Goal: Navigation & Orientation: Go to known website

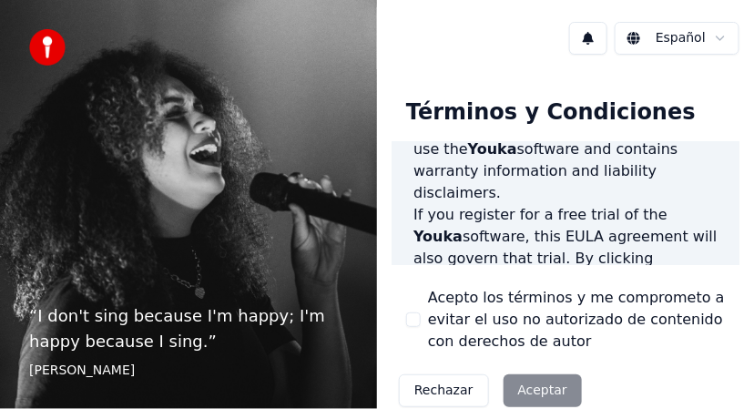
scroll to position [364, 0]
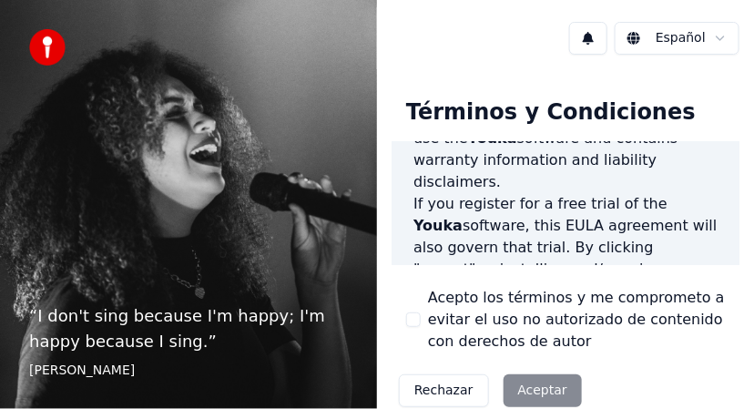
click at [533, 386] on div "Rechazar Aceptar" at bounding box center [490, 390] width 198 height 47
click at [435, 392] on button "Rechazar" at bounding box center [444, 390] width 90 height 33
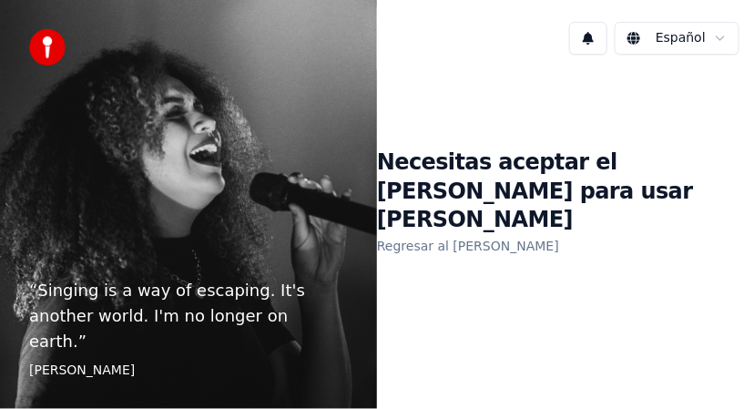
click at [594, 38] on button at bounding box center [588, 38] width 38 height 33
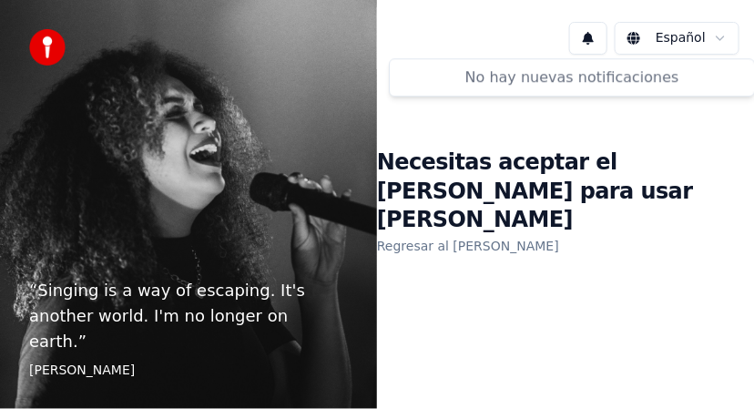
click at [643, 38] on html "“ Singing is a way of escaping. It's another world. I'm no longer on earth. ” E…" at bounding box center [377, 204] width 754 height 409
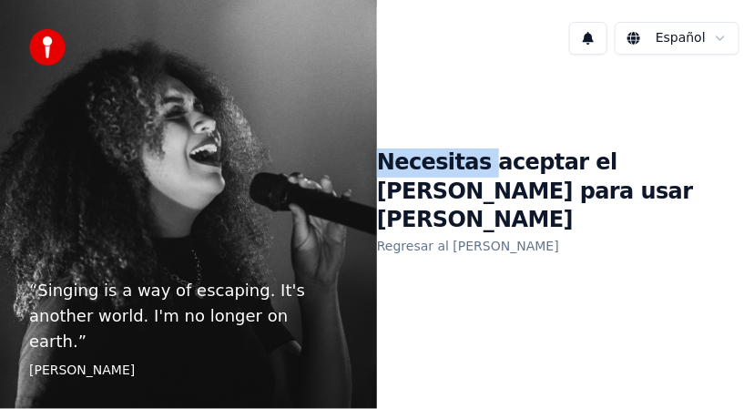
click at [643, 38] on html "“ Singing is a way of escaping. It's another world. I'm no longer on earth. ” E…" at bounding box center [377, 204] width 754 height 409
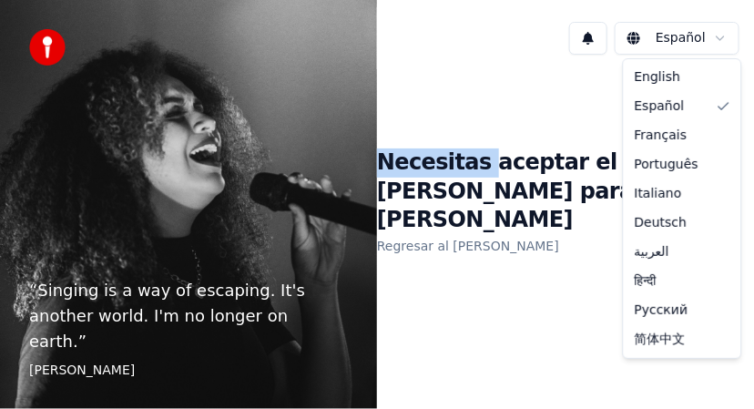
click at [643, 38] on html "“ Singing is a way of escaping. It's another world. I'm no longer on earth. ” E…" at bounding box center [377, 204] width 754 height 409
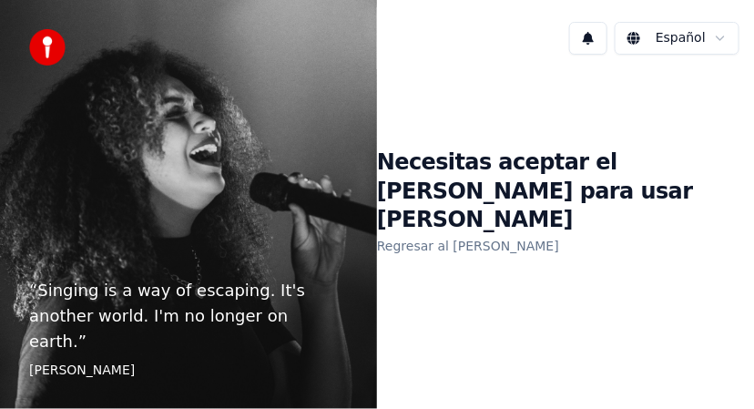
click at [722, 35] on html "“ Singing is a way of escaping. It's another world. I'm no longer on earth. ” E…" at bounding box center [377, 204] width 754 height 409
click at [414, 232] on link "Regresar al EULA" at bounding box center [468, 245] width 182 height 29
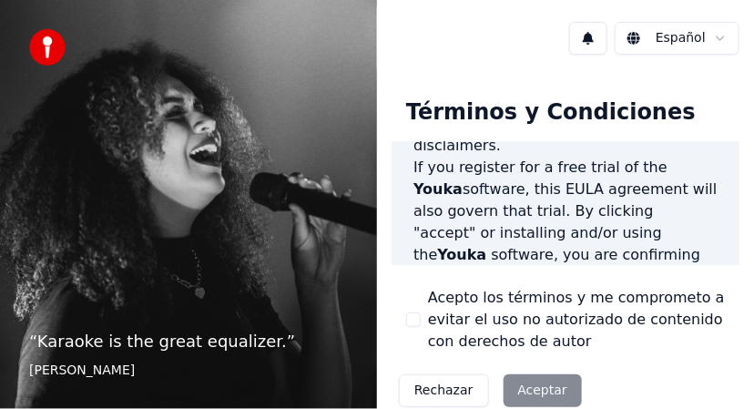
scroll to position [437, 0]
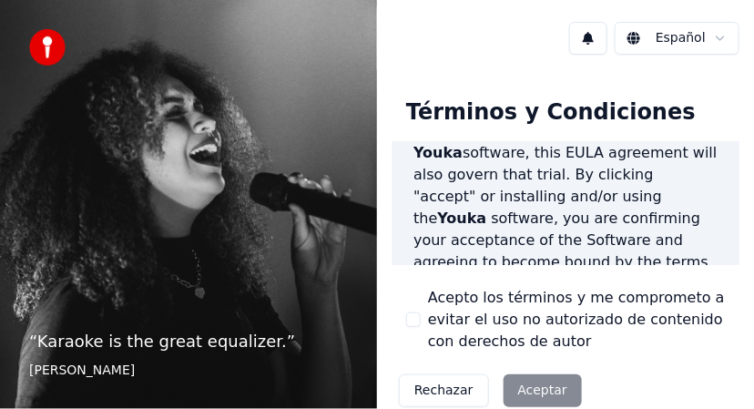
click at [544, 378] on div "Rechazar Aceptar" at bounding box center [490, 390] width 198 height 47
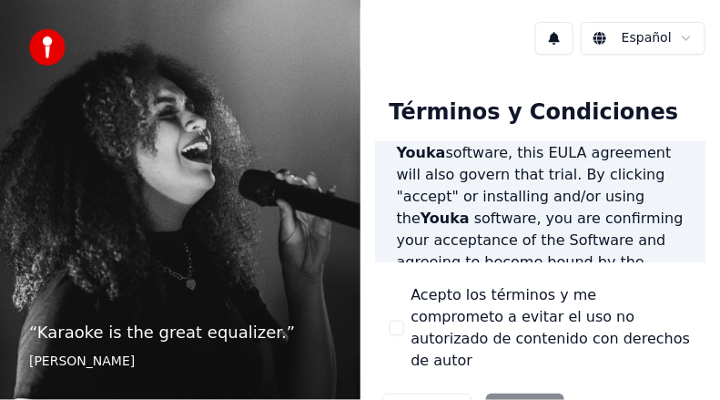
click at [707, 374] on div "Términos y Condiciones End-User License Agreement (EULA) of Youka This End-User…" at bounding box center [540, 258] width 360 height 379
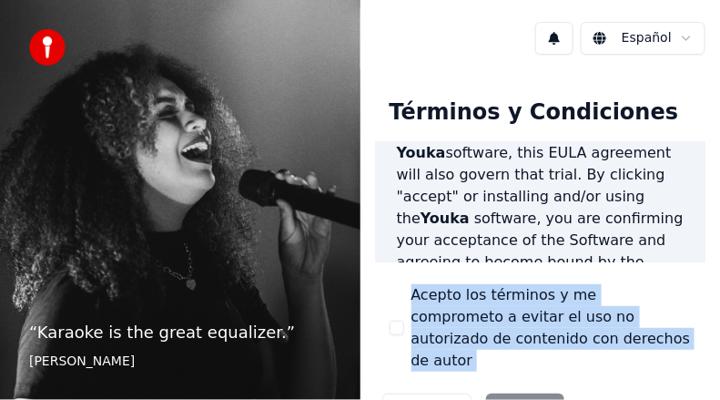
drag, startPoint x: 707, startPoint y: 374, endPoint x: 686, endPoint y: 191, distance: 184.2
click at [686, 191] on div "Términos y Condiciones End-User License Agreement (EULA) of Youka This End-User…" at bounding box center [540, 258] width 360 height 379
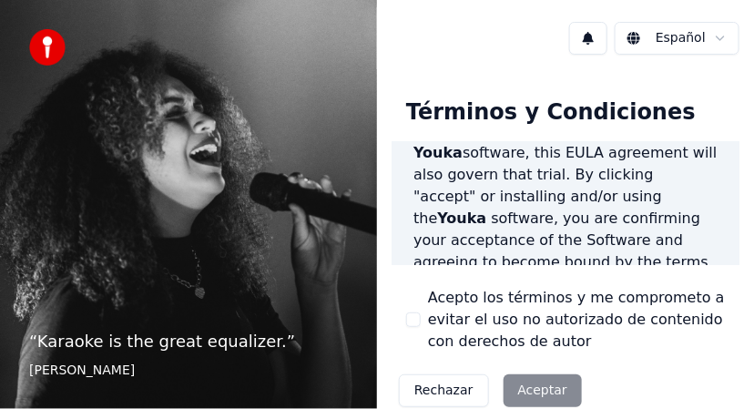
click at [531, 377] on div "Rechazar Aceptar" at bounding box center [490, 390] width 198 height 47
click at [533, 388] on div "Rechazar Aceptar" at bounding box center [490, 390] width 198 height 47
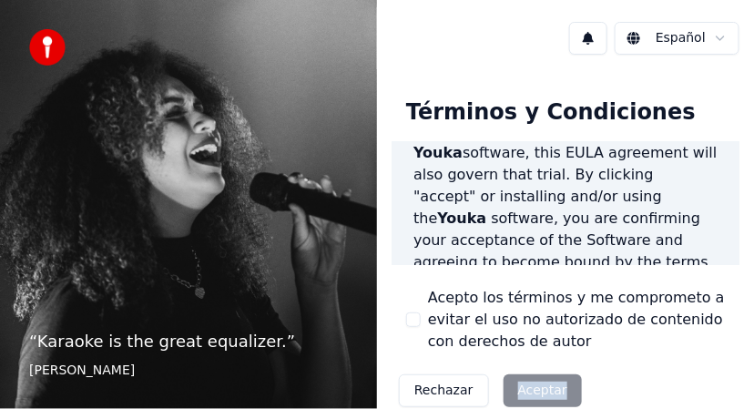
click at [533, 388] on div "Rechazar Aceptar" at bounding box center [490, 390] width 198 height 47
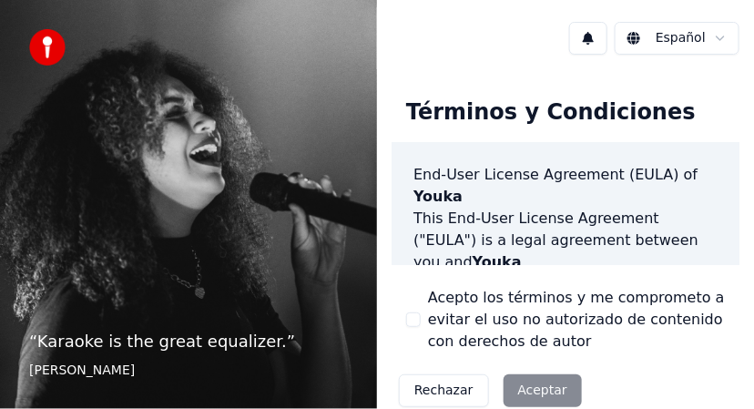
click at [543, 394] on div "Rechazar Aceptar" at bounding box center [490, 390] width 198 height 47
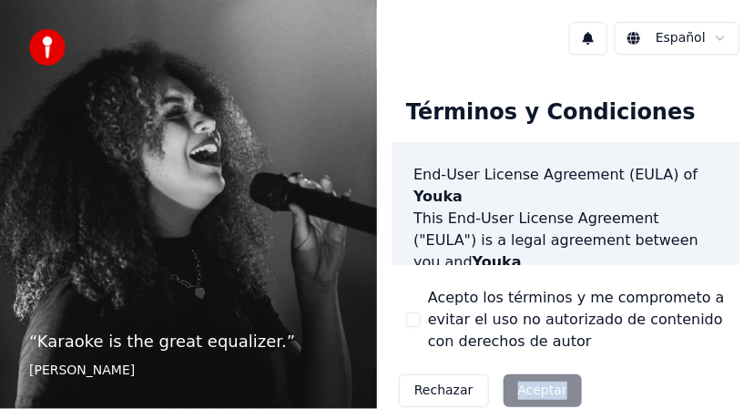
click at [543, 394] on div "Rechazar Aceptar" at bounding box center [490, 390] width 198 height 47
drag, startPoint x: 543, startPoint y: 394, endPoint x: 561, endPoint y: 379, distance: 23.9
click at [561, 379] on div "Rechazar Aceptar" at bounding box center [490, 390] width 198 height 47
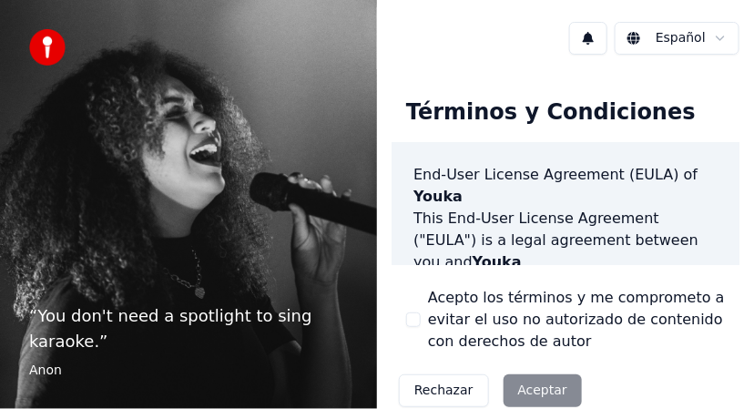
click at [525, 393] on div "Rechazar Aceptar" at bounding box center [490, 390] width 198 height 47
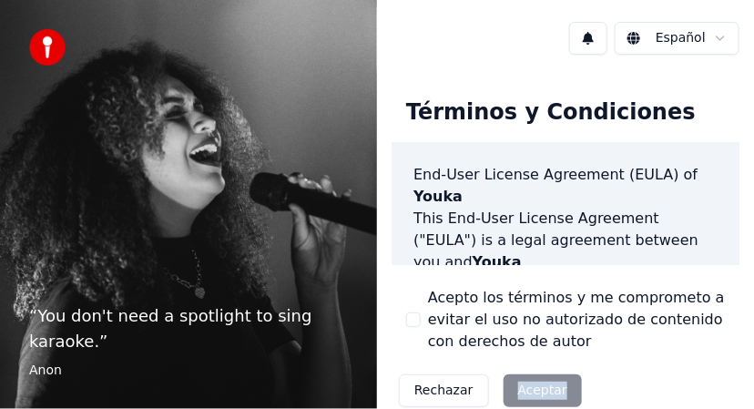
click at [525, 393] on div "Rechazar Aceptar" at bounding box center [490, 390] width 198 height 47
click at [47, 45] on img at bounding box center [47, 47] width 36 height 36
click at [519, 382] on div "Rechazar Aceptar" at bounding box center [490, 390] width 198 height 47
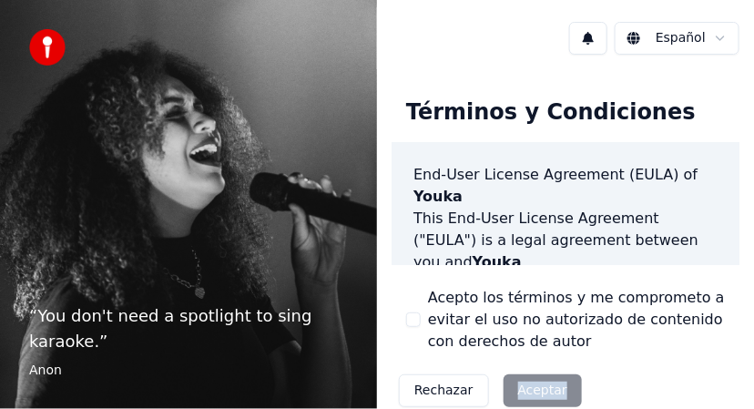
click at [519, 382] on div "Rechazar Aceptar" at bounding box center [490, 390] width 198 height 47
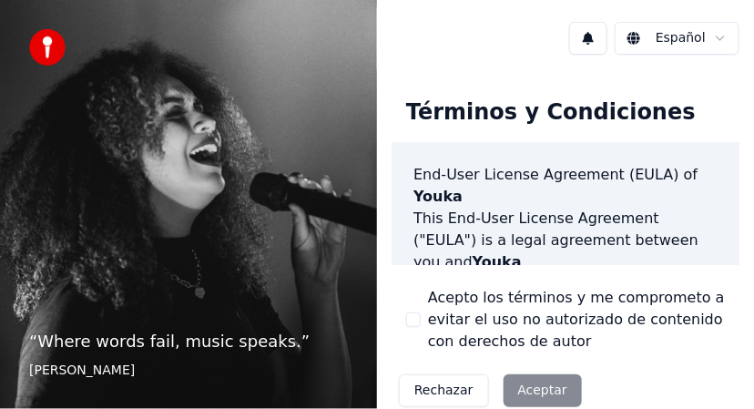
click at [526, 391] on div "Rechazar Aceptar" at bounding box center [490, 390] width 198 height 47
click at [515, 389] on div "Rechazar Aceptar" at bounding box center [490, 390] width 198 height 47
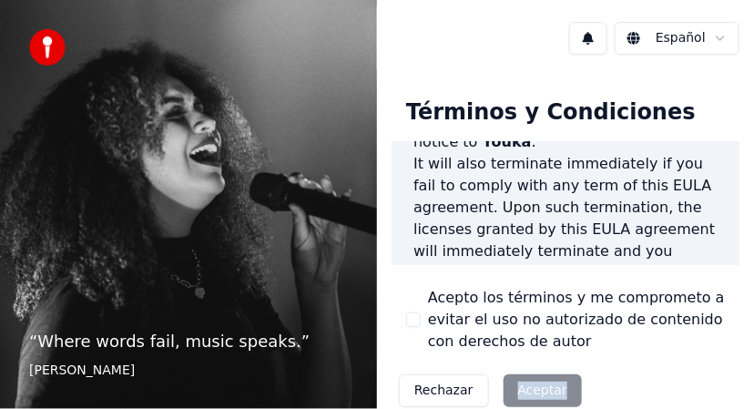
scroll to position [2215, 0]
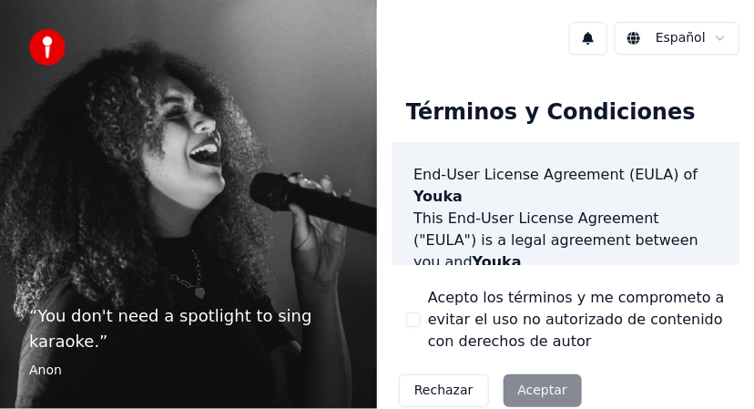
click at [523, 392] on div "Rechazar Aceptar" at bounding box center [490, 390] width 198 height 47
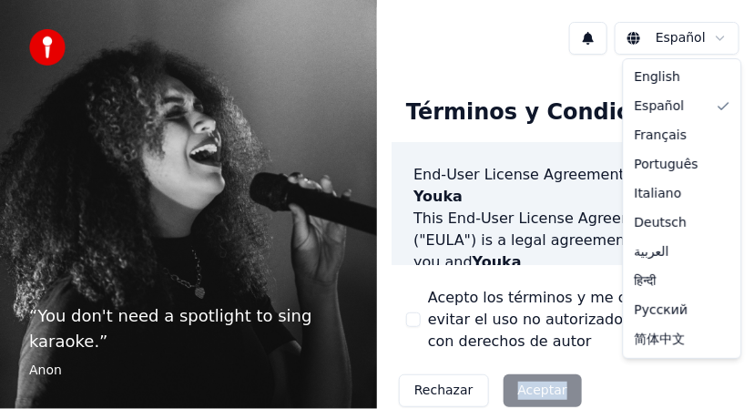
click at [718, 35] on html "“ You don't need a spotlight to sing karaoke. ” Anon Español Términos y Condici…" at bounding box center [377, 204] width 754 height 409
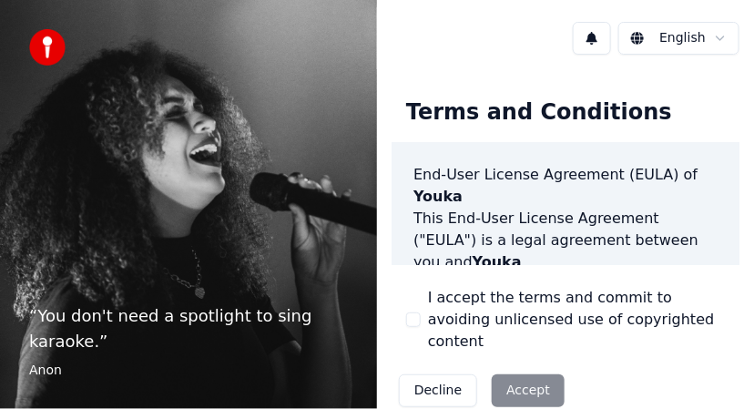
click at [521, 367] on div "Decline Accept" at bounding box center [481, 390] width 180 height 47
